Goal: Task Accomplishment & Management: Use online tool/utility

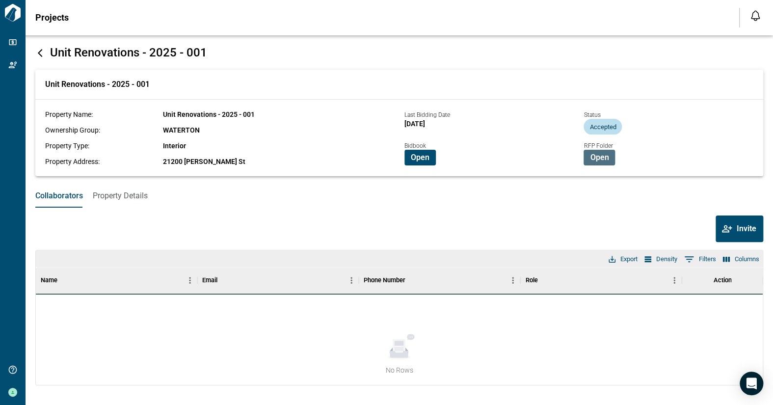
click at [598, 159] on span "Open" at bounding box center [599, 158] width 19 height 10
click at [598, 155] on span "Open" at bounding box center [599, 158] width 19 height 10
click at [418, 162] on span "Open" at bounding box center [420, 158] width 19 height 10
